Goal: Check status

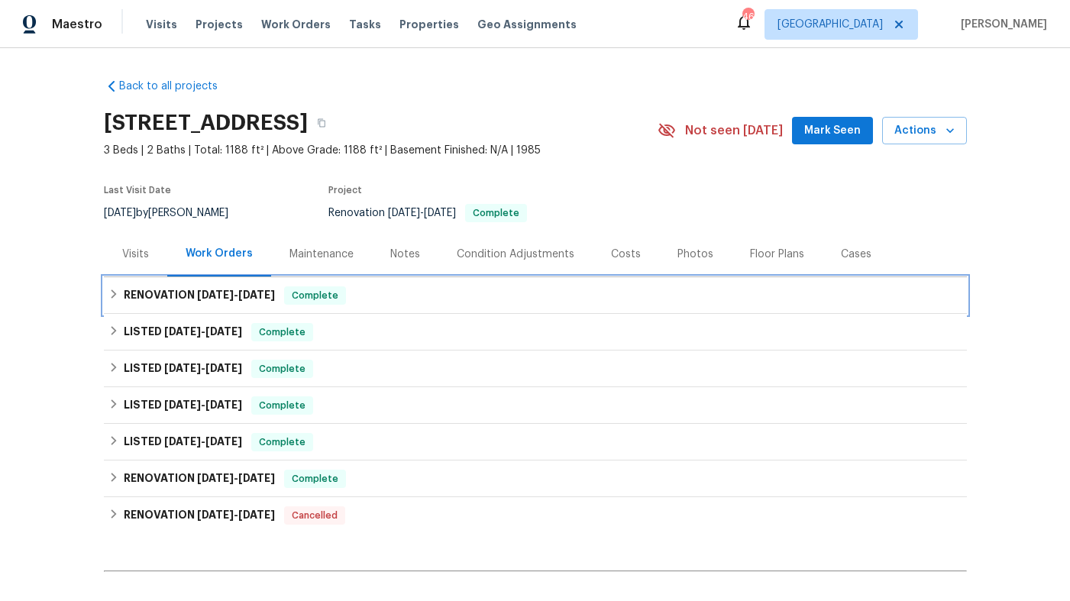
click at [185, 295] on h6 "RENOVATION 8/11/25 - 8/18/25" at bounding box center [199, 296] width 151 height 18
